Goal: Transaction & Acquisition: Purchase product/service

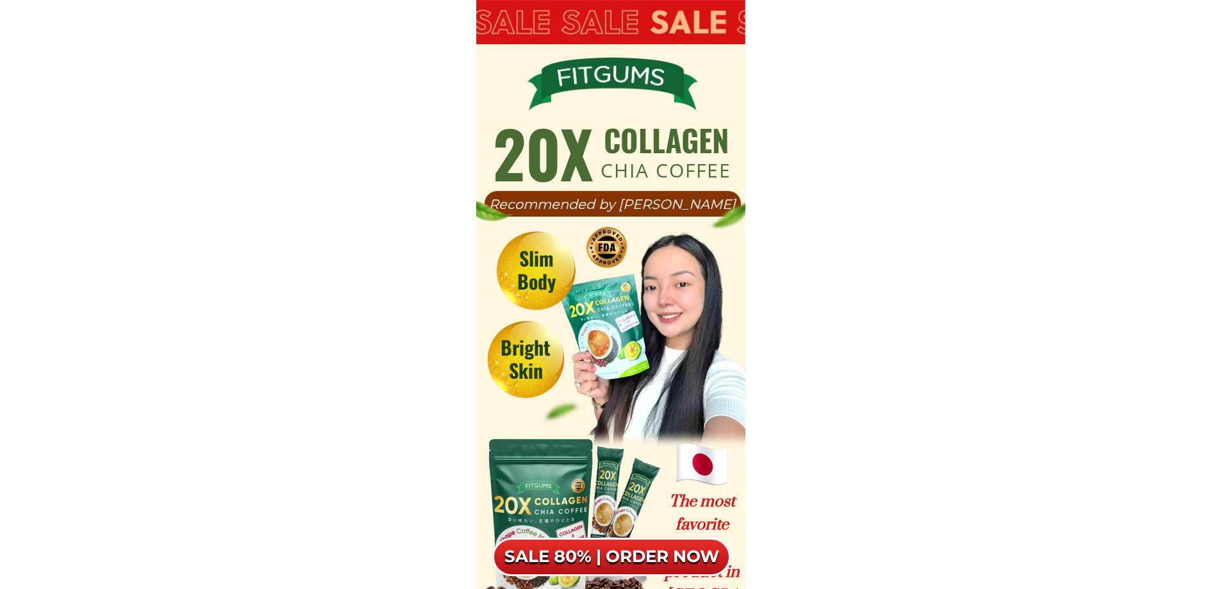
click at [593, 548] on h6 "SALE 80% | ORDER NOW" at bounding box center [611, 557] width 239 height 22
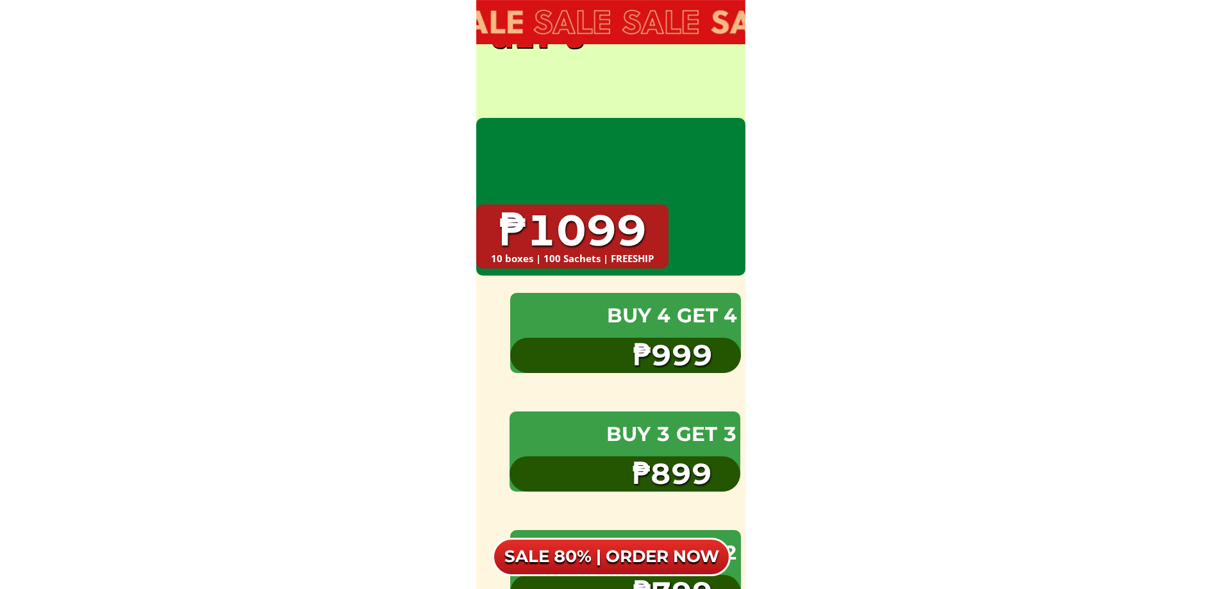
scroll to position [6978, 0]
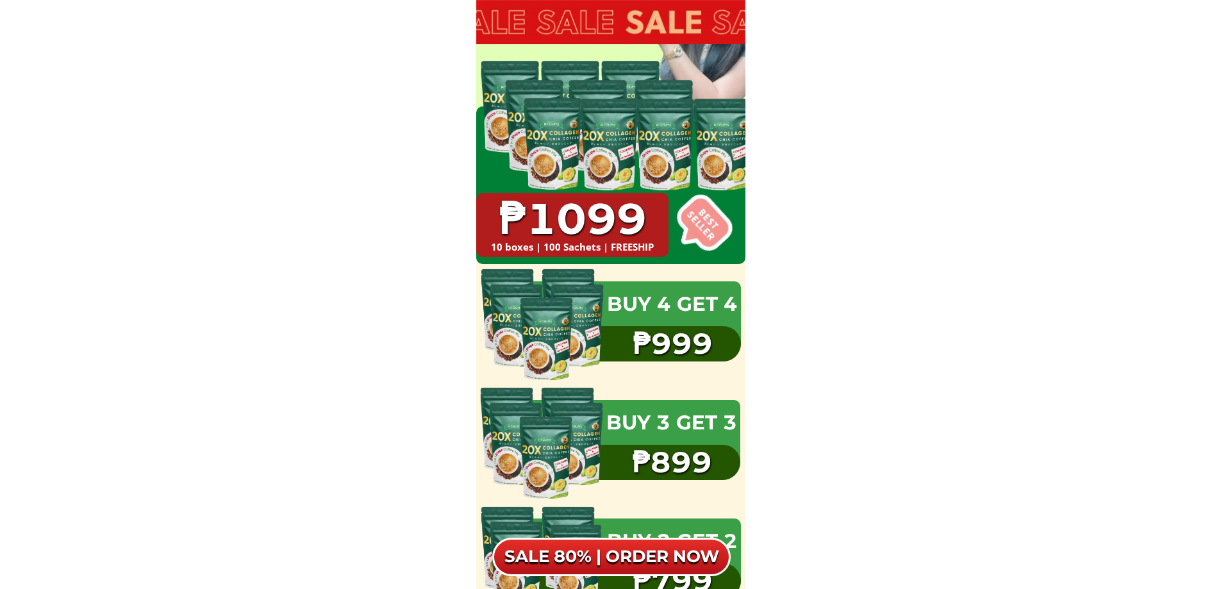
click at [712, 226] on div at bounding box center [701, 224] width 88 height 88
click at [560, 331] on div at bounding box center [546, 339] width 61 height 88
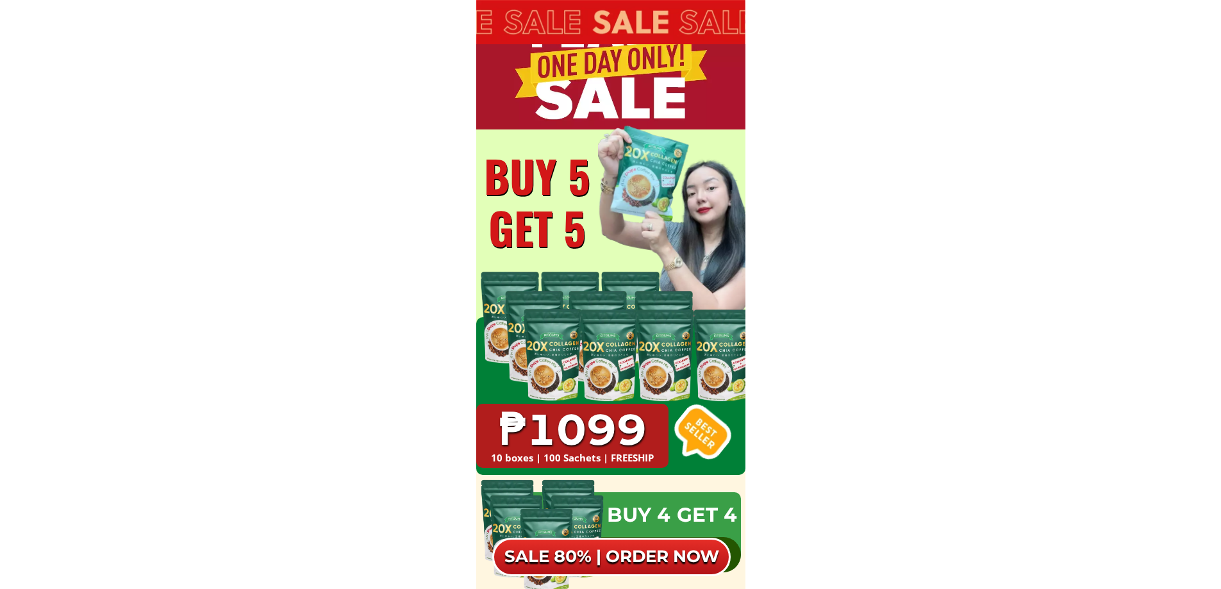
scroll to position [6755, 0]
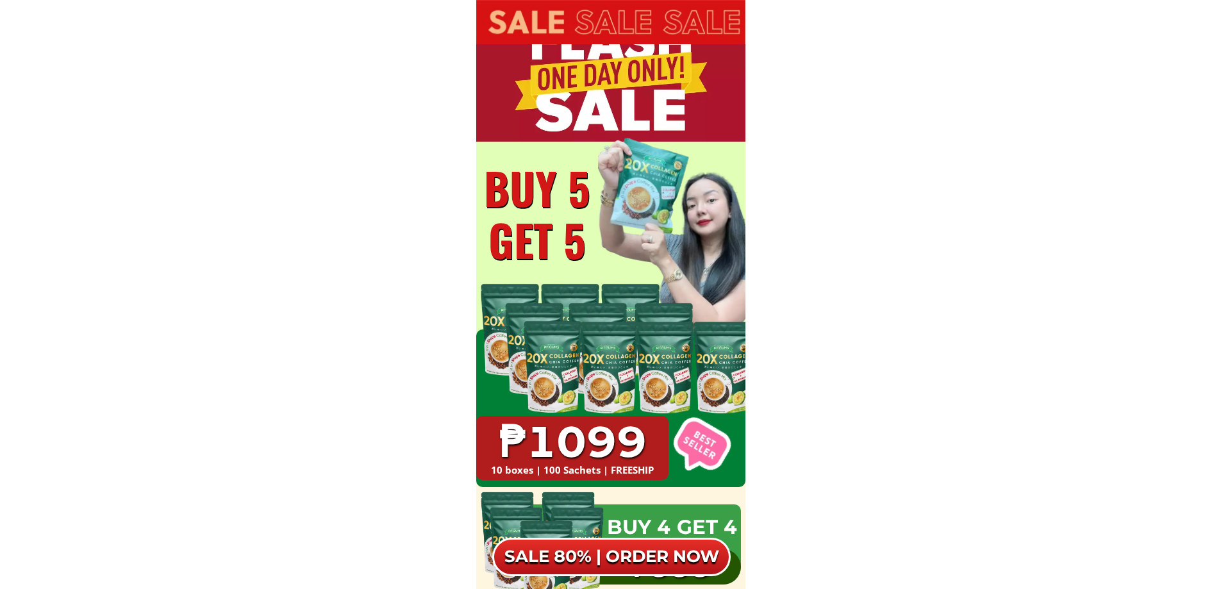
click at [616, 468] on h1 "10 boxes | 100 Sachets | FREESHIP" at bounding box center [572, 470] width 192 height 12
click at [691, 453] on div at bounding box center [701, 447] width 88 height 88
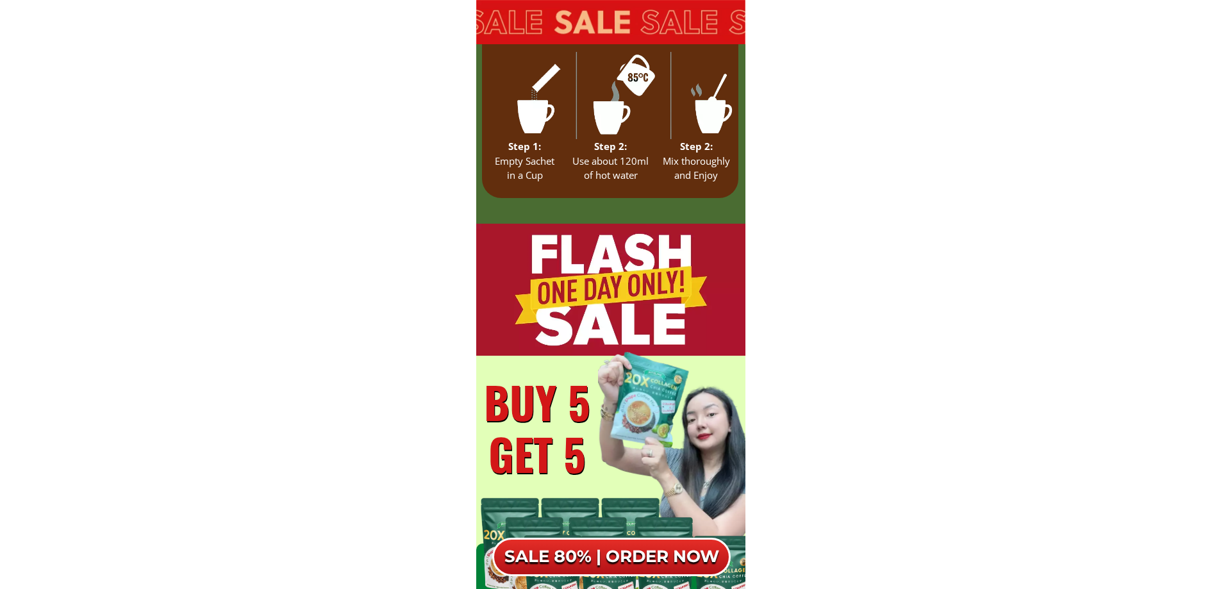
click at [603, 359] on div at bounding box center [693, 460] width 190 height 272
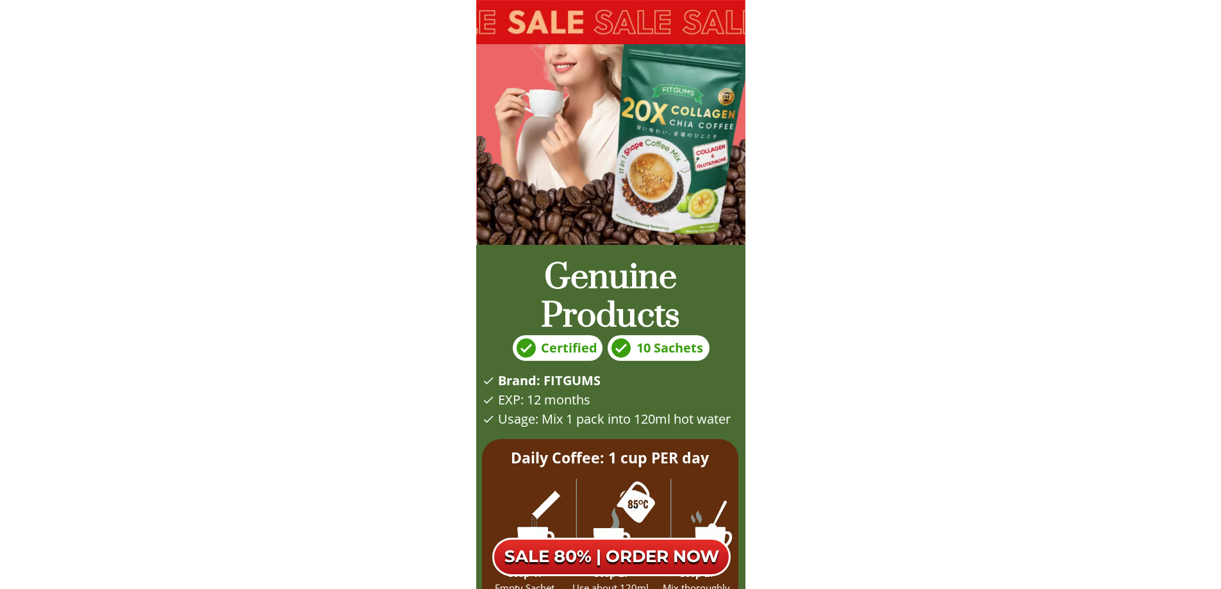
click at [578, 348] on h4 "Certified" at bounding box center [569, 348] width 67 height 19
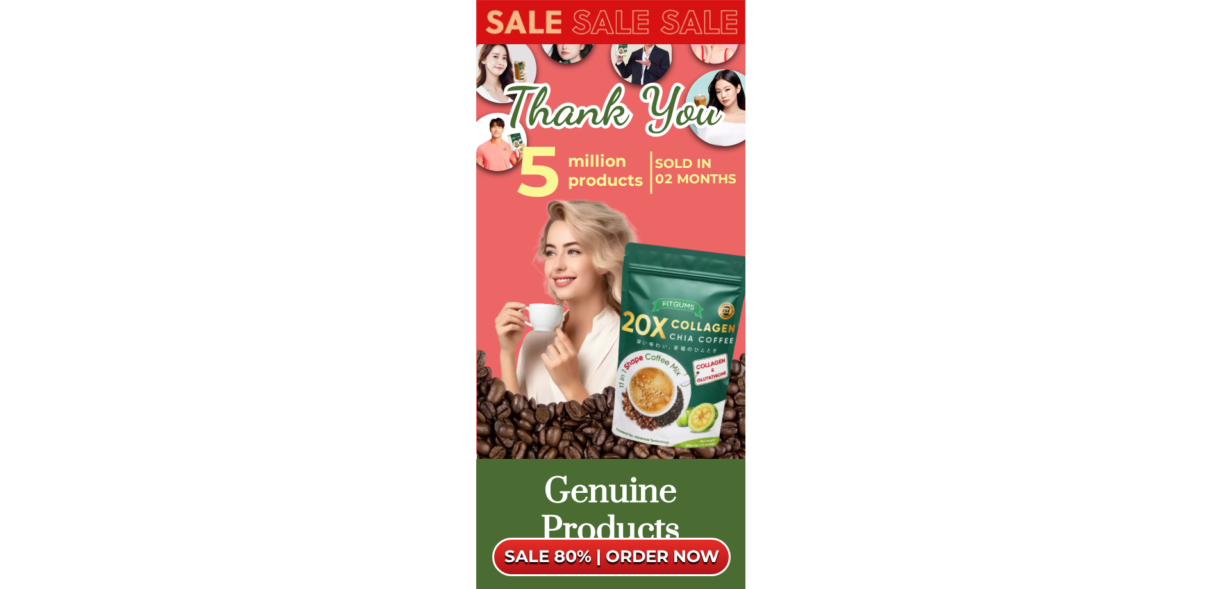
click at [684, 320] on div at bounding box center [676, 348] width 172 height 230
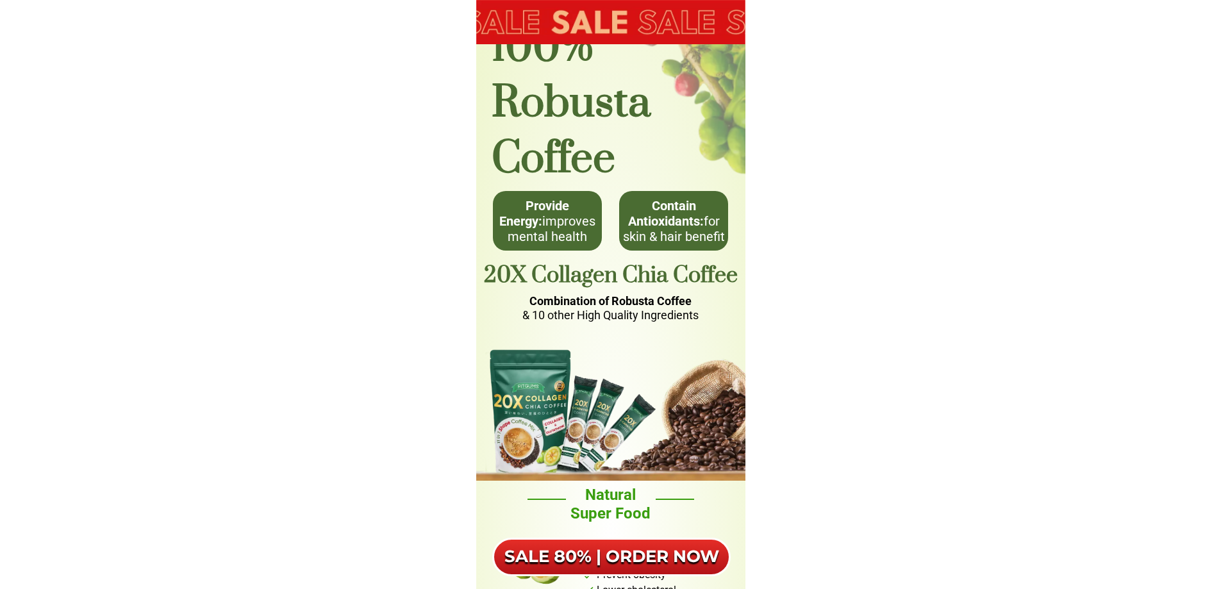
scroll to position [4404, 0]
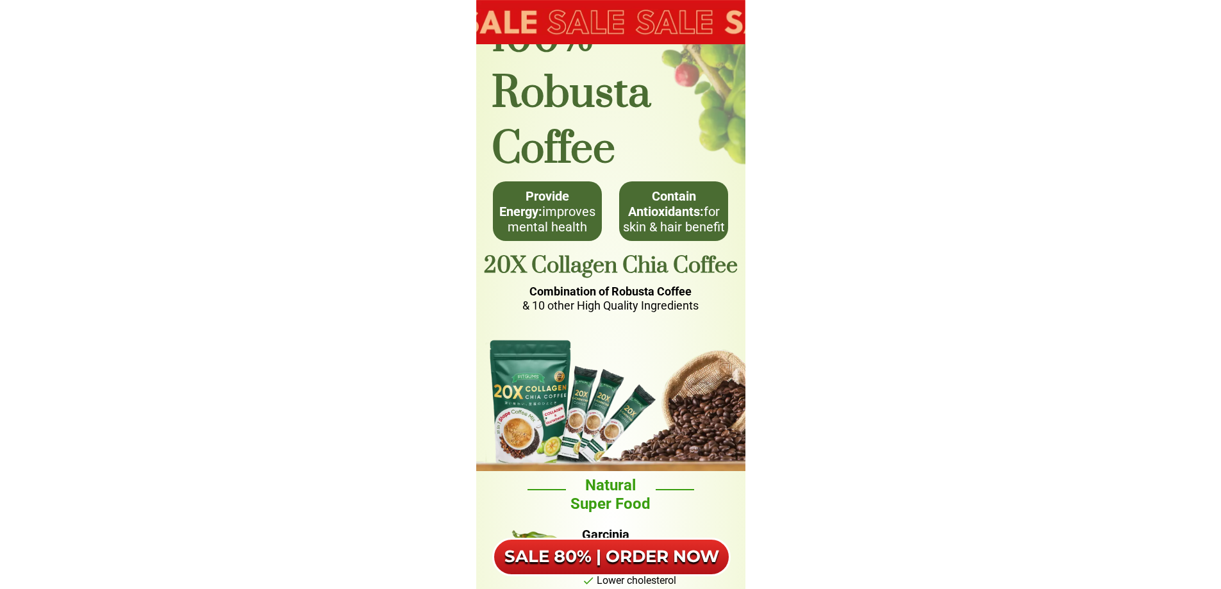
click at [581, 271] on h3 "20X Collagen Chia Coffee" at bounding box center [610, 266] width 269 height 29
click at [569, 304] on span "& 10 other High Quality Ingredients" at bounding box center [611, 305] width 176 height 13
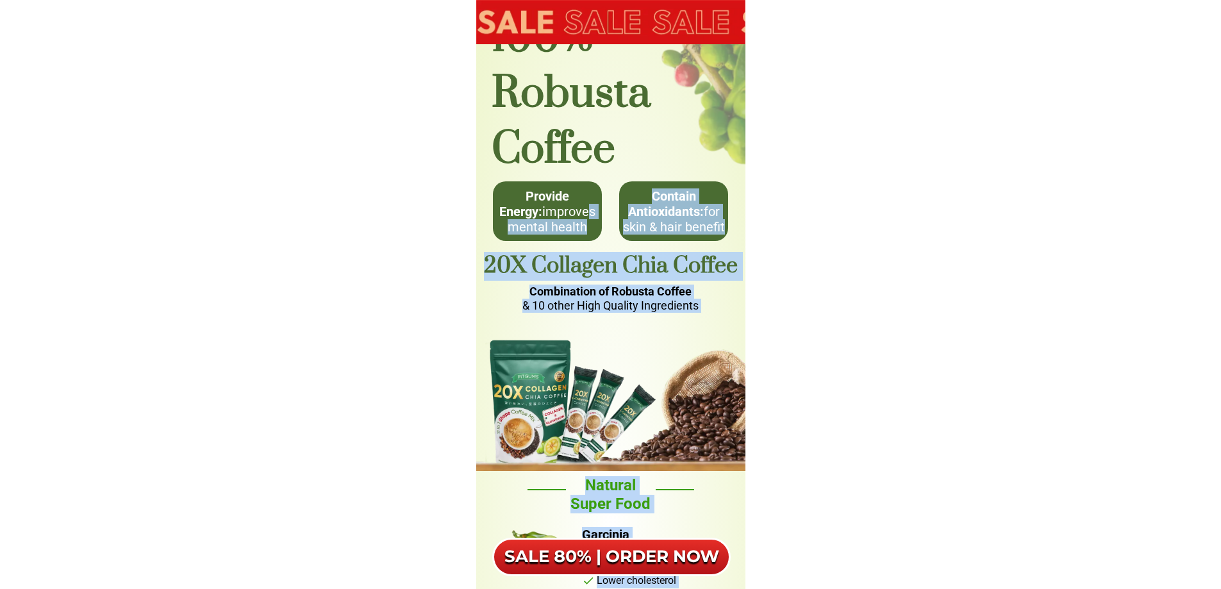
drag, startPoint x: 545, startPoint y: 205, endPoint x: 675, endPoint y: 401, distance: 234.9
click at [675, 401] on div "100% Robusta Coffee Provide Energy: improves mental health Contain Antioxidants…" at bounding box center [610, 536] width 269 height 1080
click at [633, 369] on div at bounding box center [610, 397] width 269 height 147
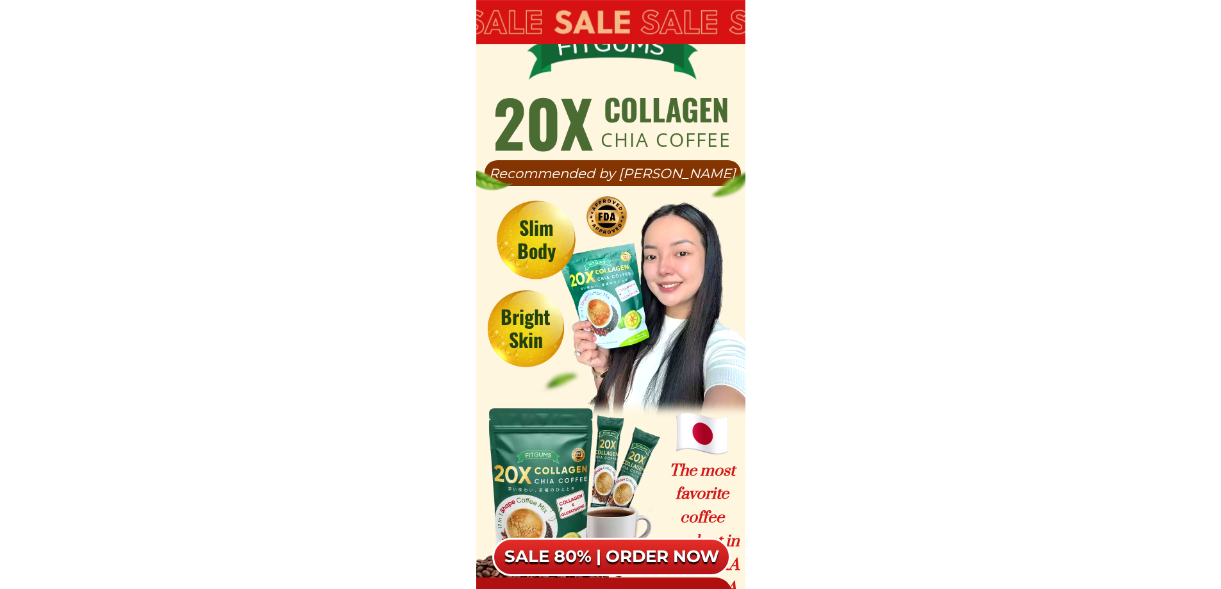
scroll to position [0, 0]
